Goal: Task Accomplishment & Management: Manage account settings

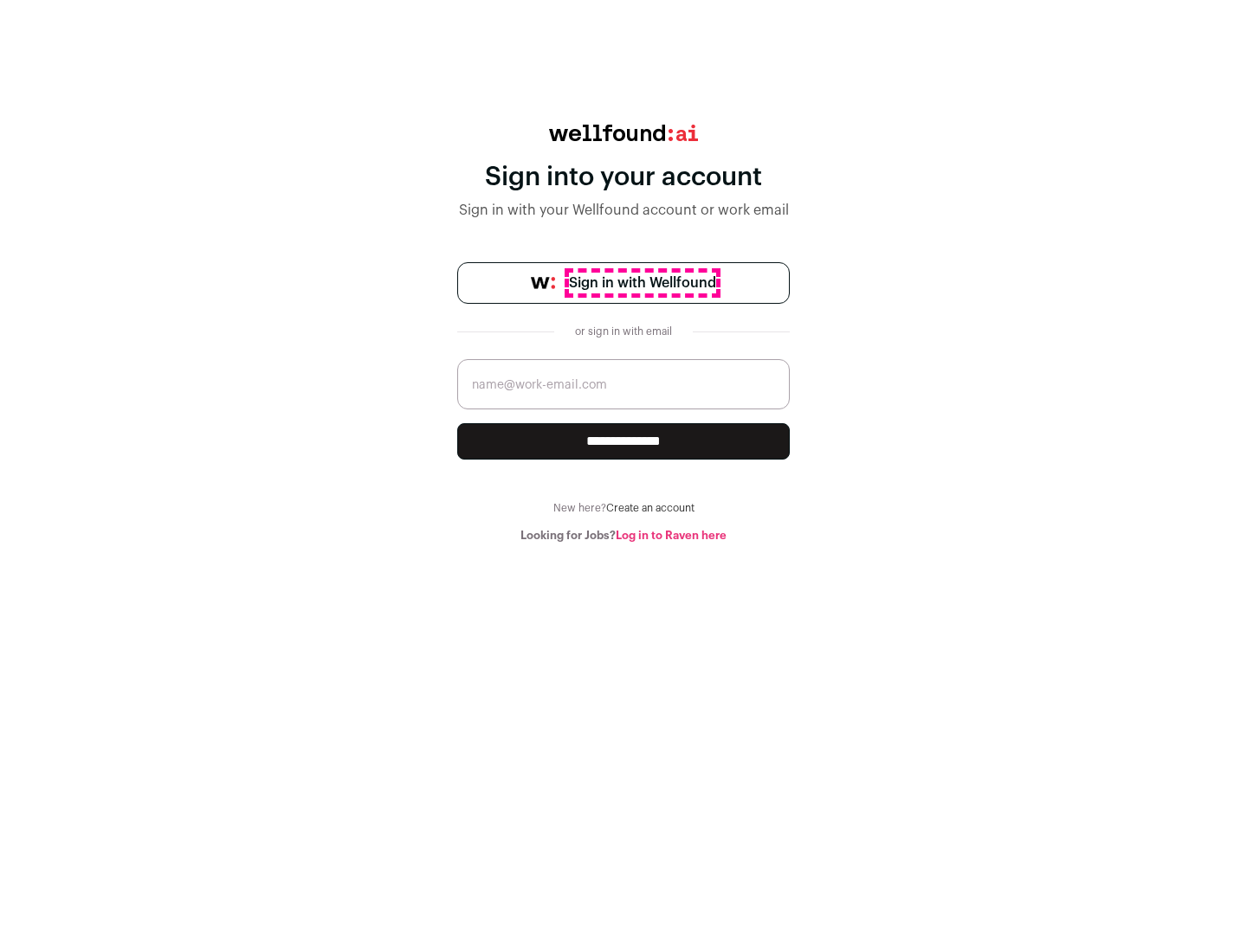
click at [642, 283] on span "Sign in with Wellfound" at bounding box center [643, 283] width 147 height 21
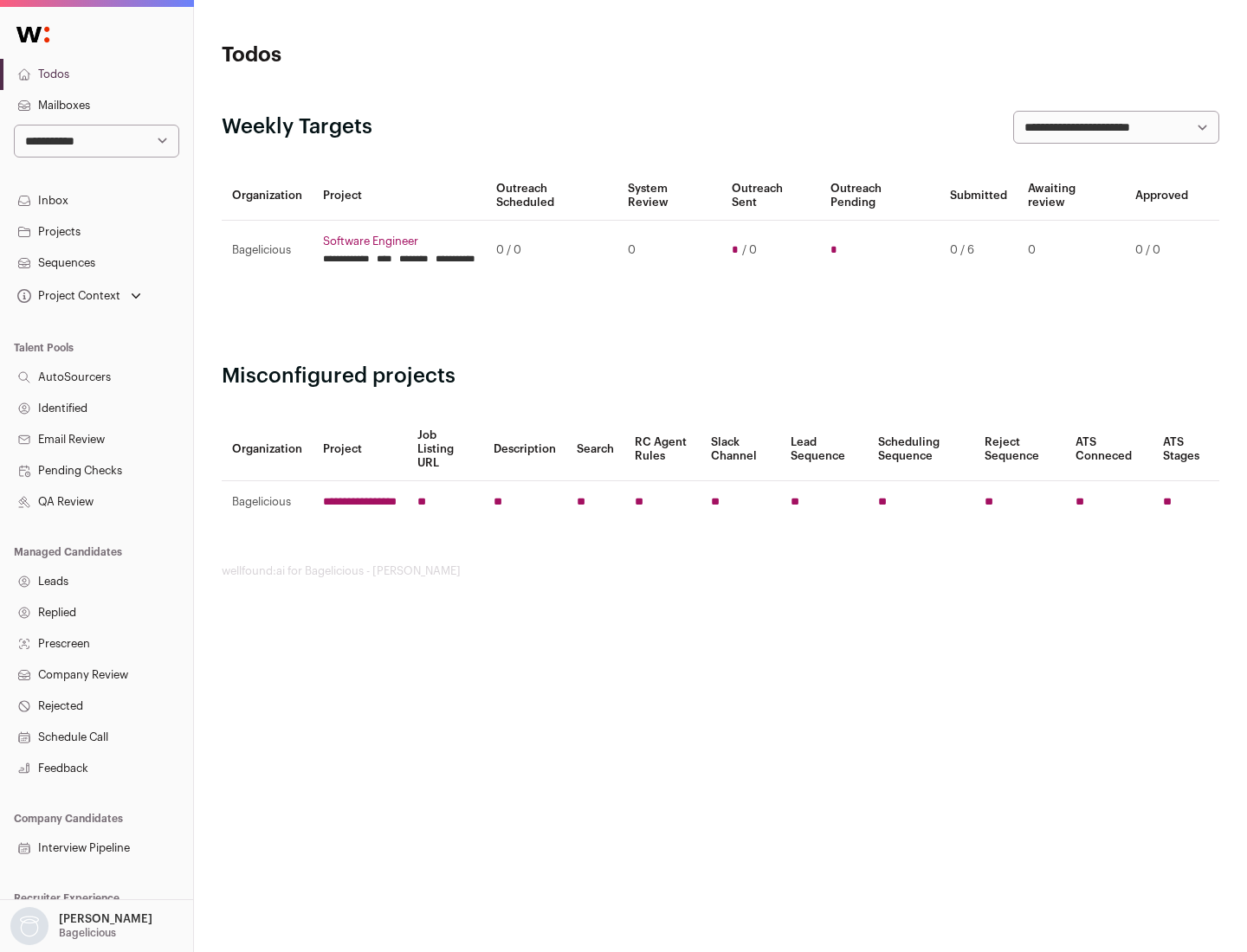
click at [96, 231] on link "Projects" at bounding box center [96, 232] width 194 height 31
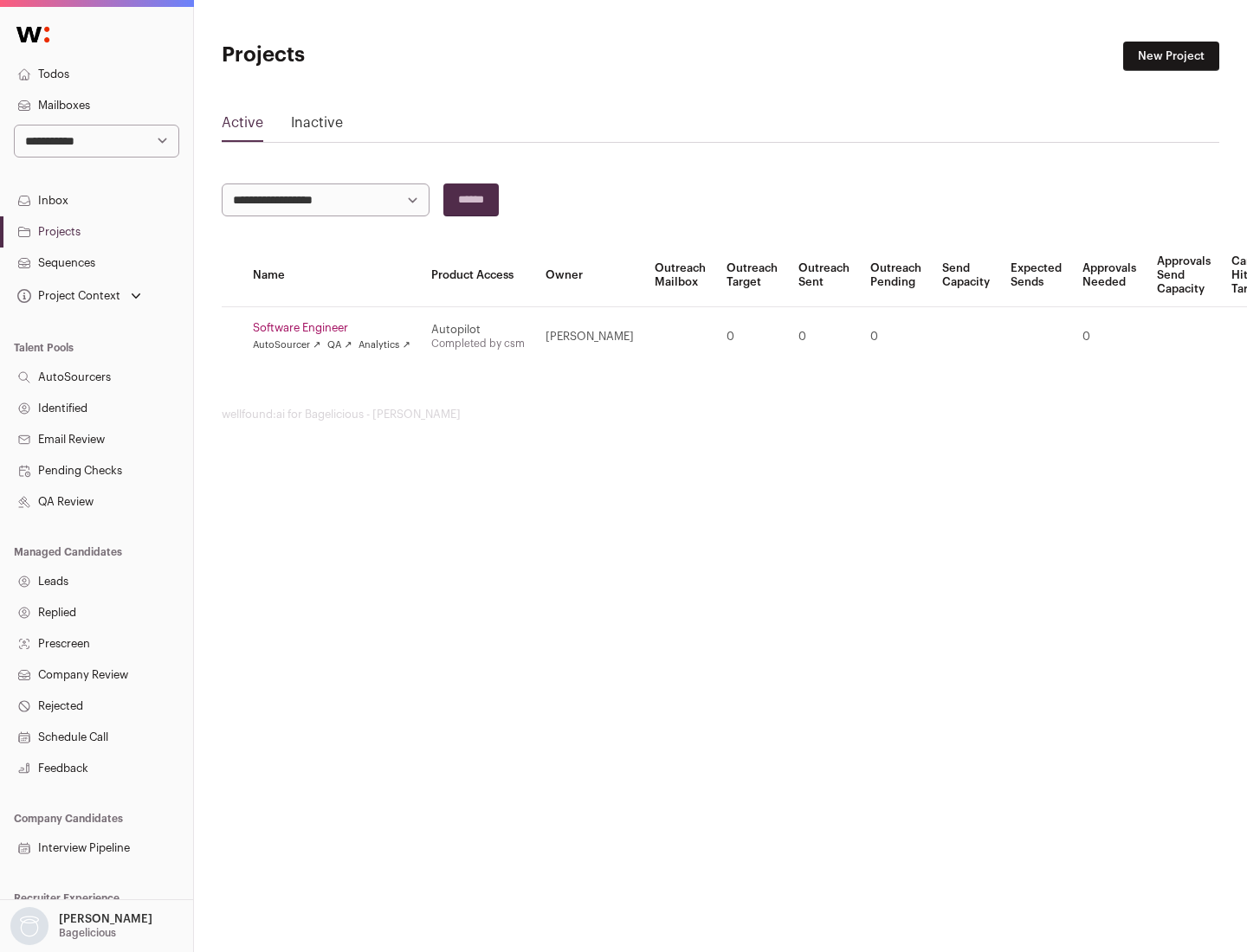
click at [337, 328] on link "Software Engineer" at bounding box center [331, 328] width 157 height 14
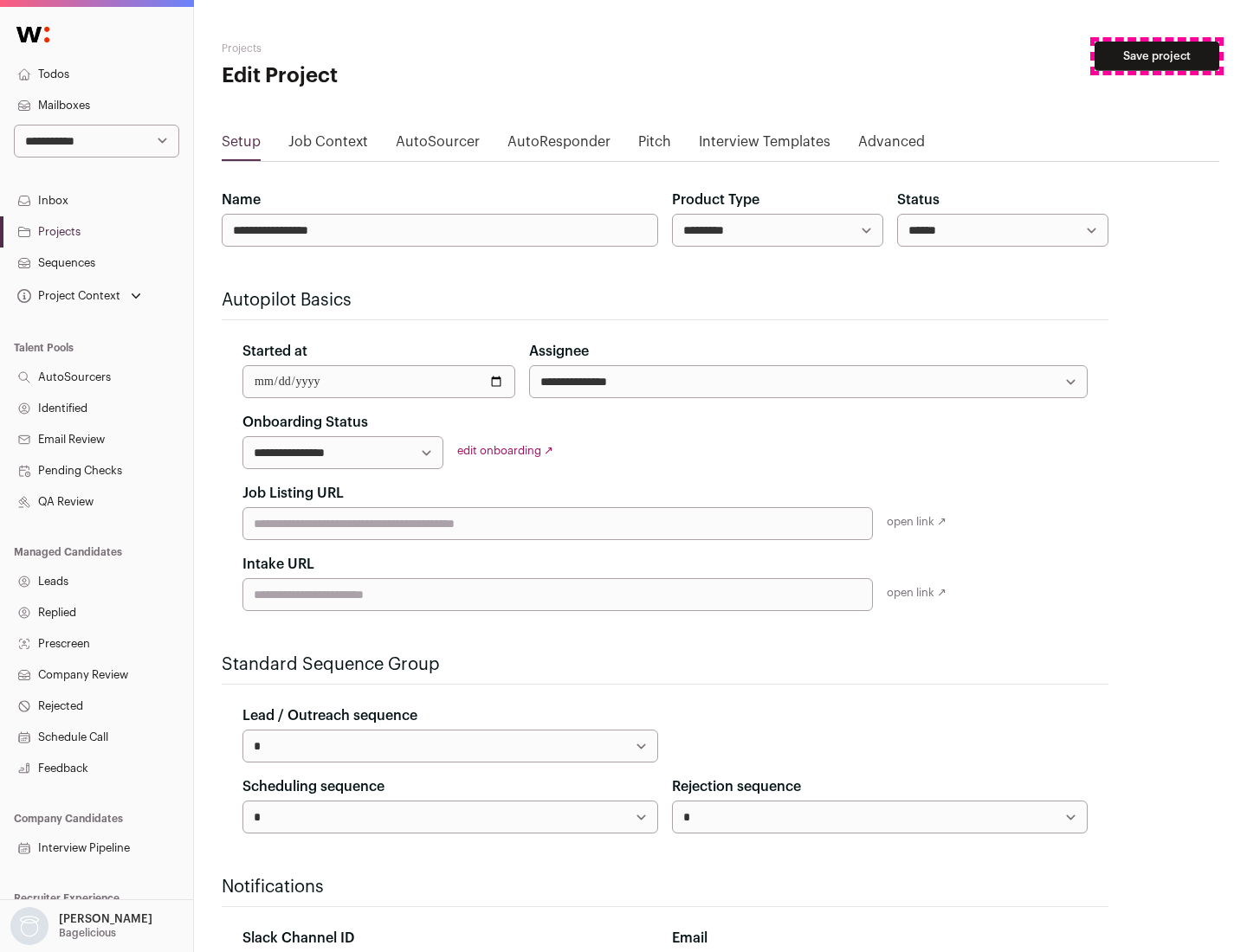
click at [1156, 56] on button "Save project" at bounding box center [1156, 56] width 125 height 30
